Goal: Information Seeking & Learning: Find specific fact

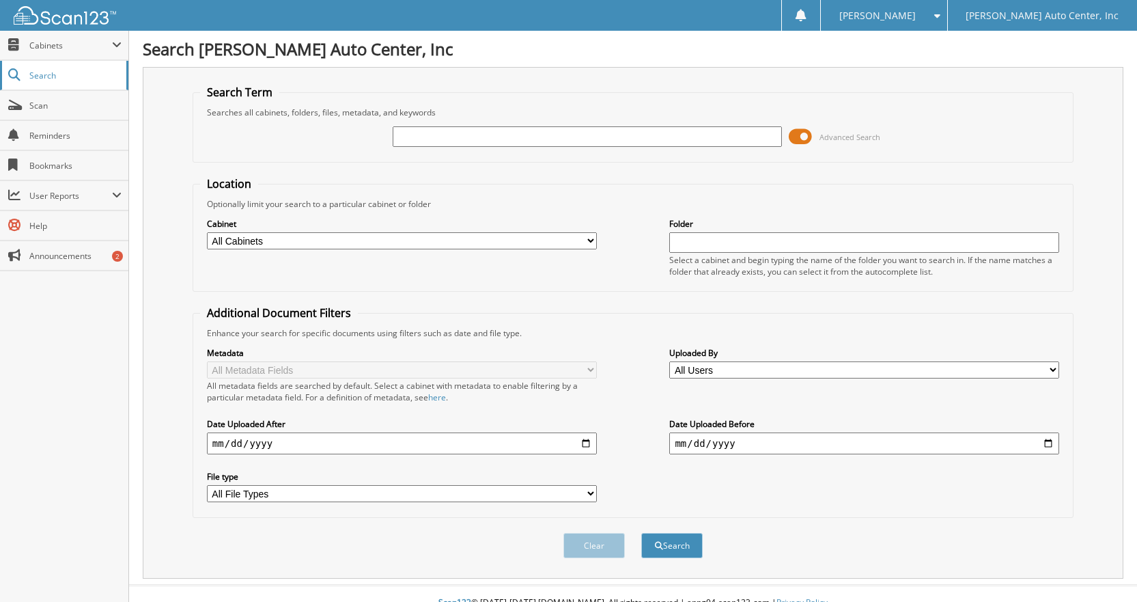
click at [58, 80] on span "Search" at bounding box center [74, 76] width 90 height 12
click at [491, 139] on input "text" at bounding box center [588, 136] width 390 height 20
type input "g51459b"
click at [641, 533] on button "Search" at bounding box center [671, 545] width 61 height 25
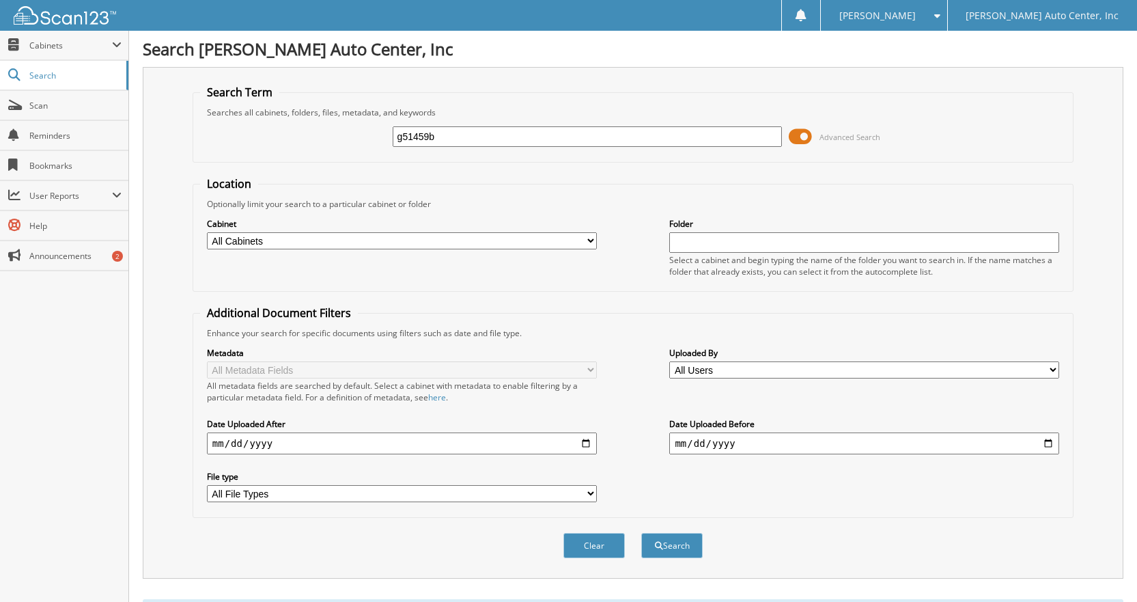
click at [798, 135] on span at bounding box center [800, 136] width 23 height 20
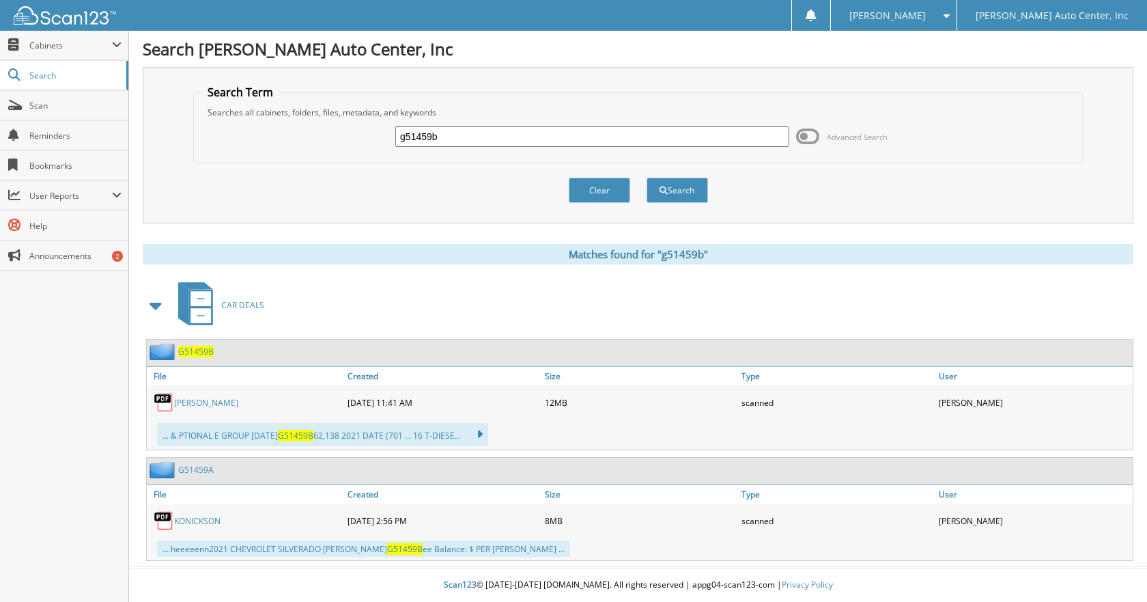
click at [201, 349] on span "G51459B" at bounding box center [196, 351] width 36 height 12
